Goal: Information Seeking & Learning: Understand process/instructions

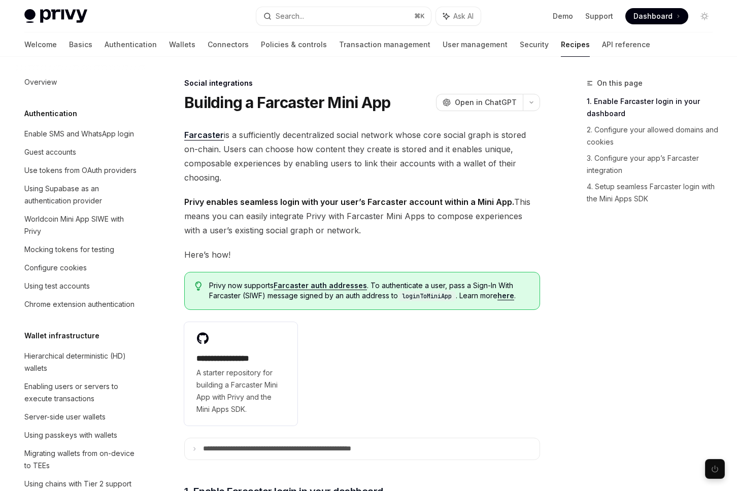
scroll to position [603, 0]
type textarea "*"
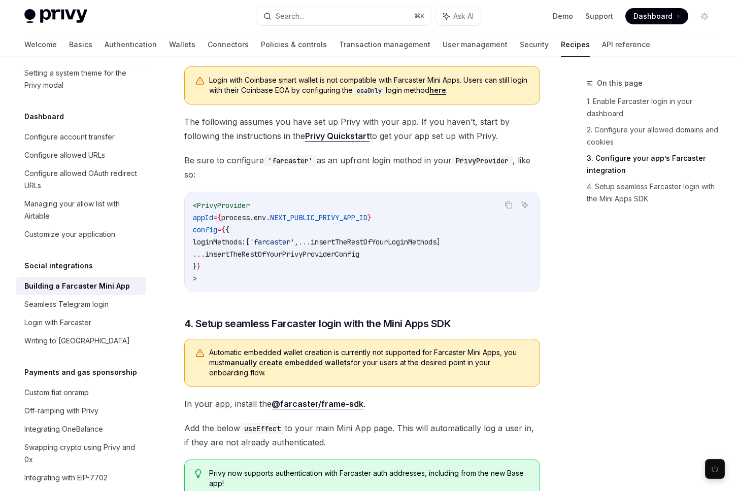
scroll to position [854, 0]
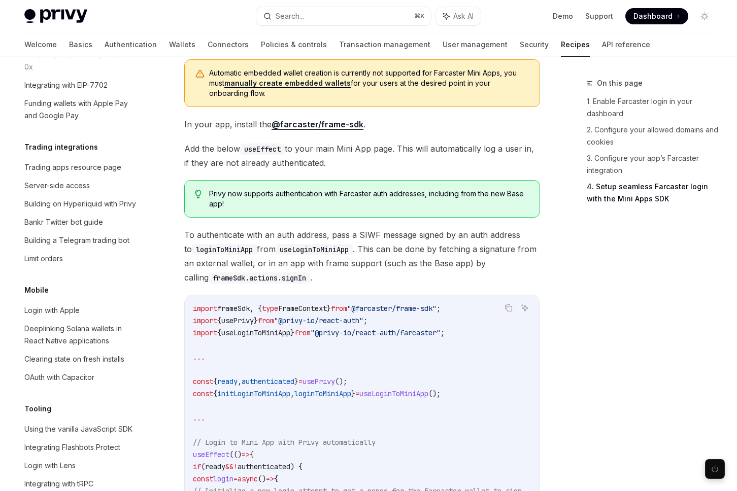
scroll to position [1123, 0]
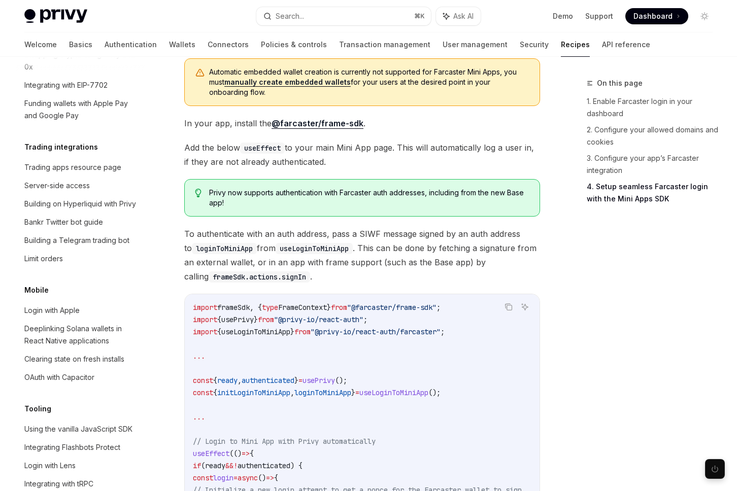
click at [385, 303] on span ""@farcaster/frame-sdk"" at bounding box center [391, 307] width 89 height 9
drag, startPoint x: 342, startPoint y: 316, endPoint x: 470, endPoint y: 317, distance: 127.3
click at [440, 327] on span ""@privy-io/react-auth/farcaster"" at bounding box center [375, 331] width 130 height 9
copy span "@privy-io/react-auth/farcaster"
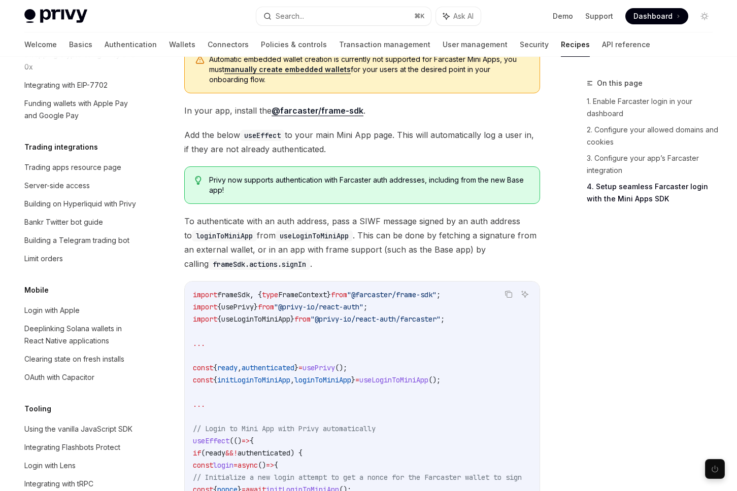
click at [282, 315] on span "useLoginToMiniApp" at bounding box center [255, 319] width 69 height 9
copy span "useLoginToMiniApp"
